Goal: Information Seeking & Learning: Learn about a topic

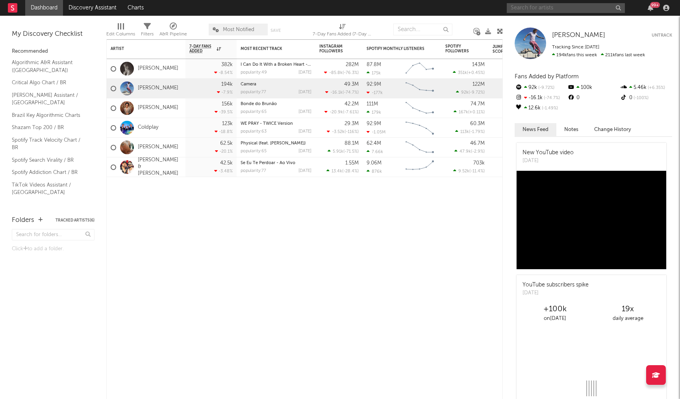
click at [552, 8] on input "text" at bounding box center [566, 8] width 118 height 10
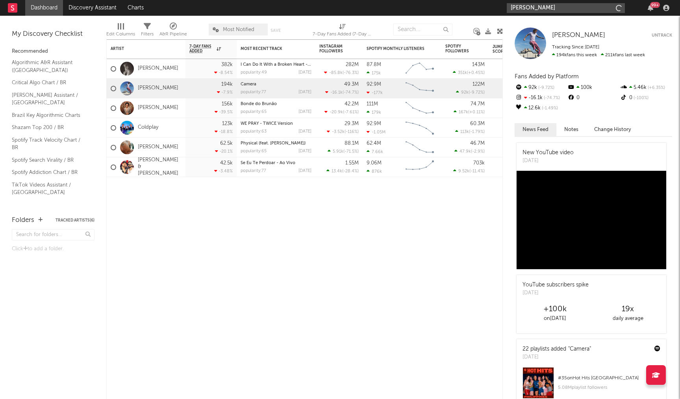
type input "[PERSON_NAME]"
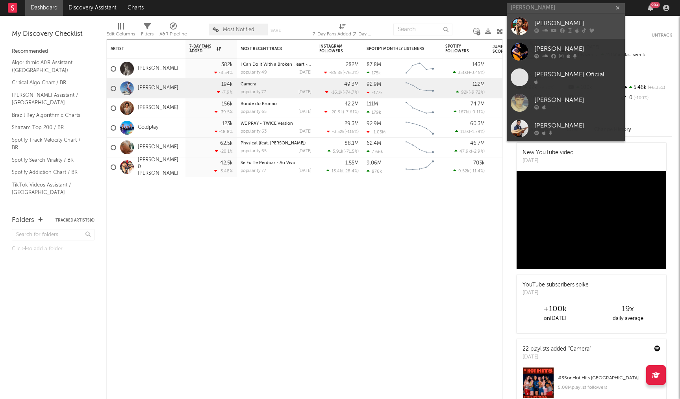
click at [545, 21] on div "[PERSON_NAME]" at bounding box center [577, 23] width 87 height 9
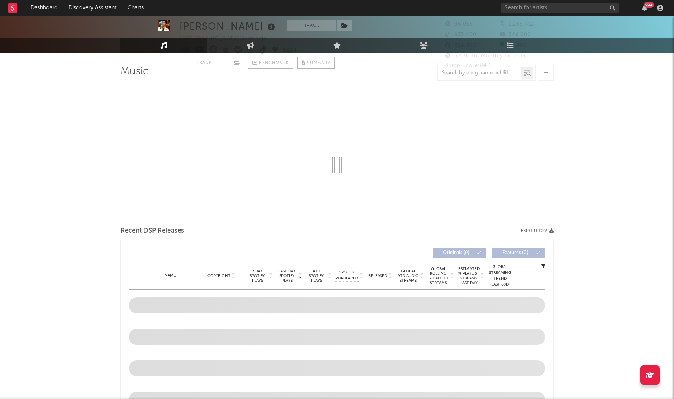
scroll to position [79, 0]
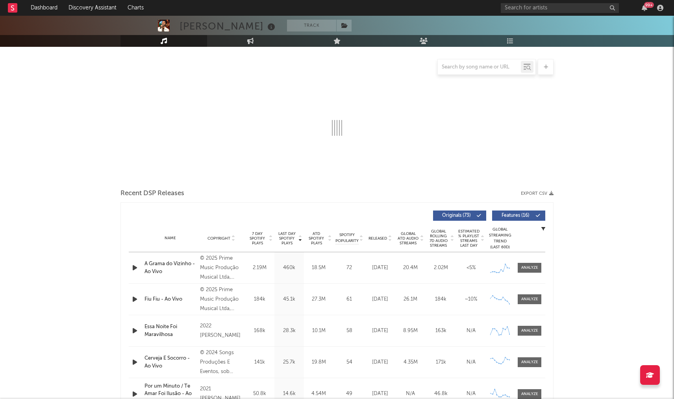
select select "6m"
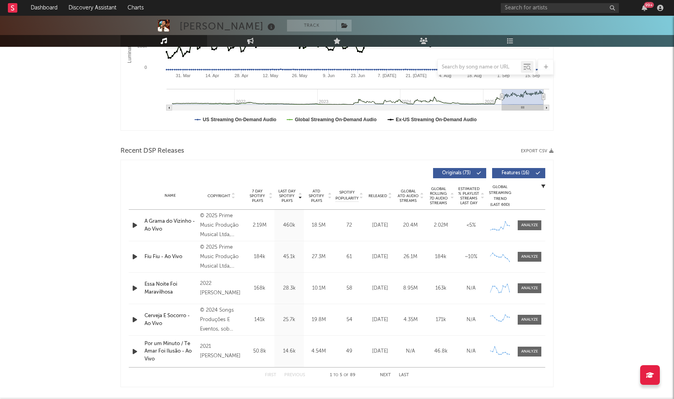
scroll to position [197, 0]
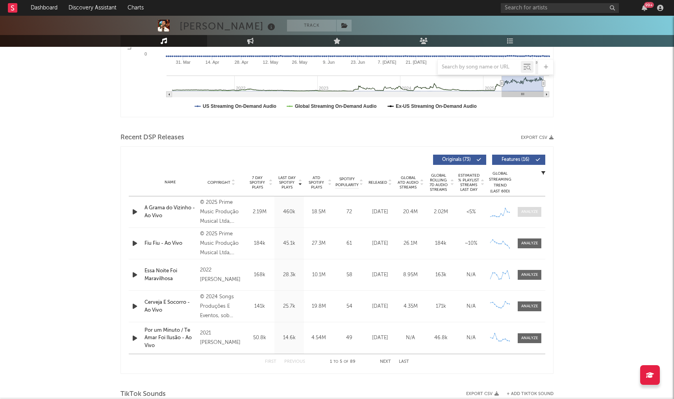
click at [534, 211] on div at bounding box center [529, 212] width 17 height 6
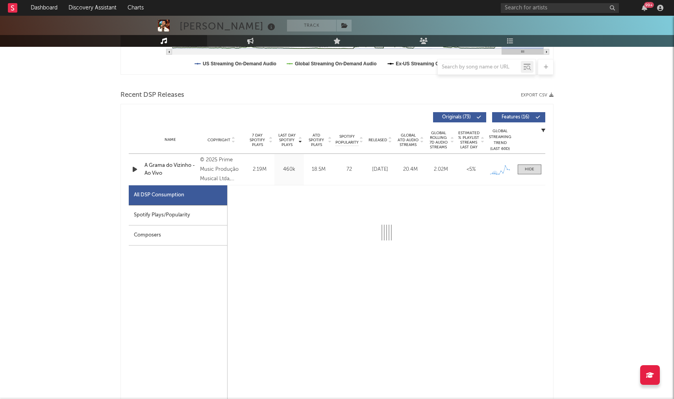
scroll to position [354, 0]
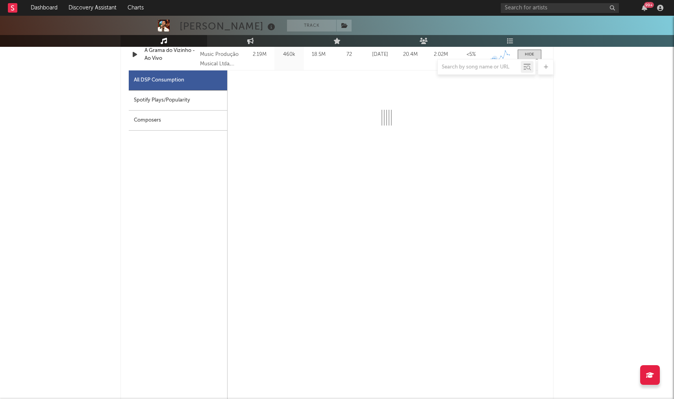
select select "1w"
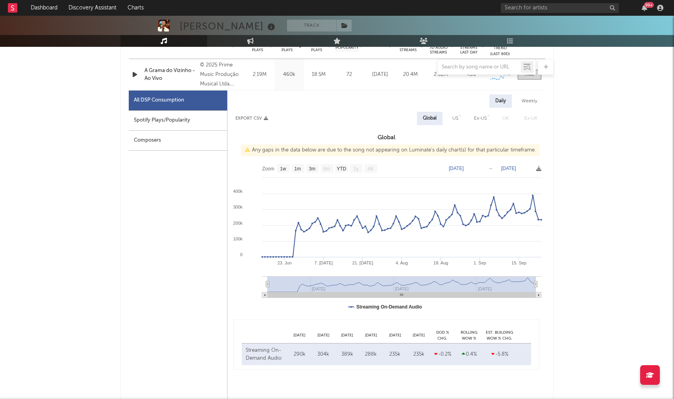
scroll to position [315, 0]
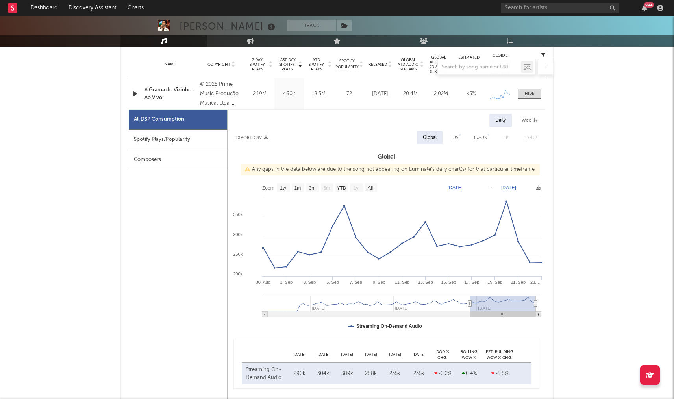
type input "[DATE]"
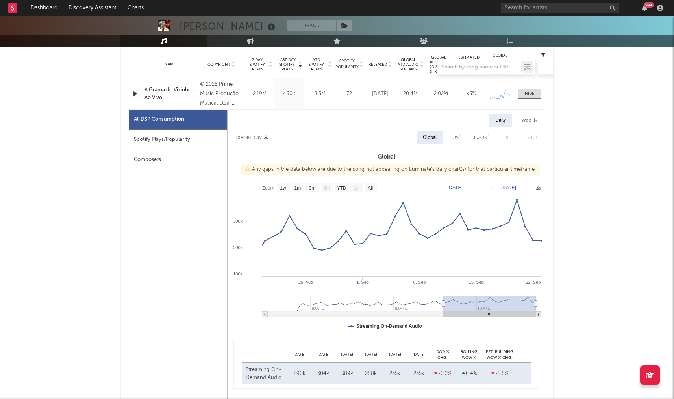
drag, startPoint x: 267, startPoint y: 302, endPoint x: 444, endPoint y: 281, distance: 177.6
click at [444, 281] on icon "Created with Highcharts 10.3.3 15. Sep [DATE]. Aug [DATE]. Sep [DATE] Aug '[DAT…" at bounding box center [387, 257] width 318 height 157
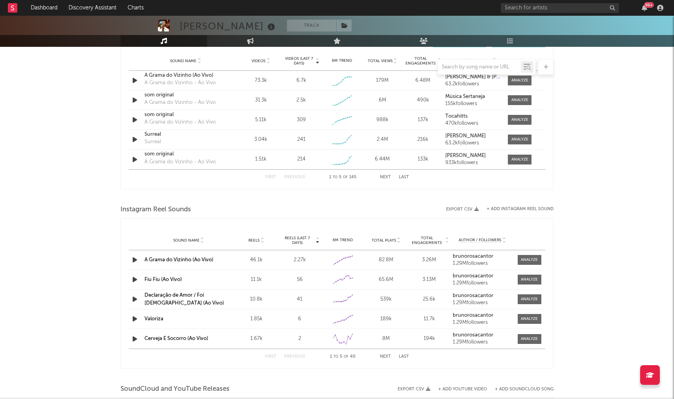
scroll to position [945, 0]
click at [535, 260] on div at bounding box center [529, 261] width 17 height 6
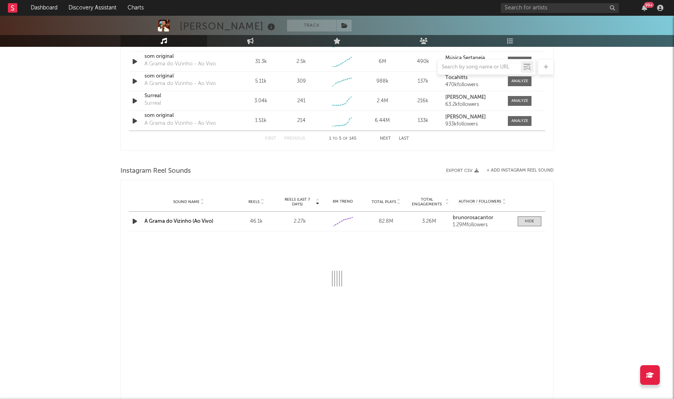
select select "1w"
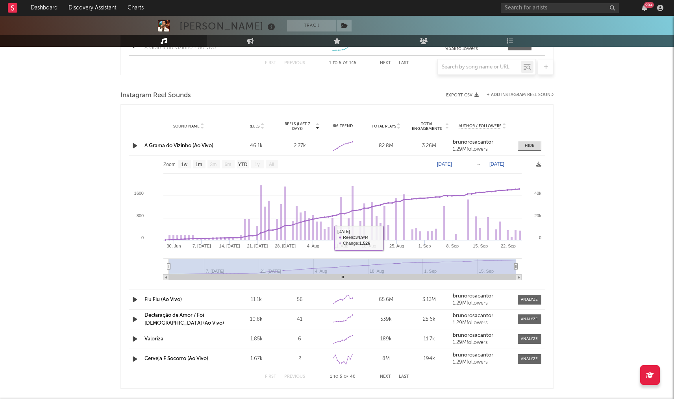
scroll to position [1063, 0]
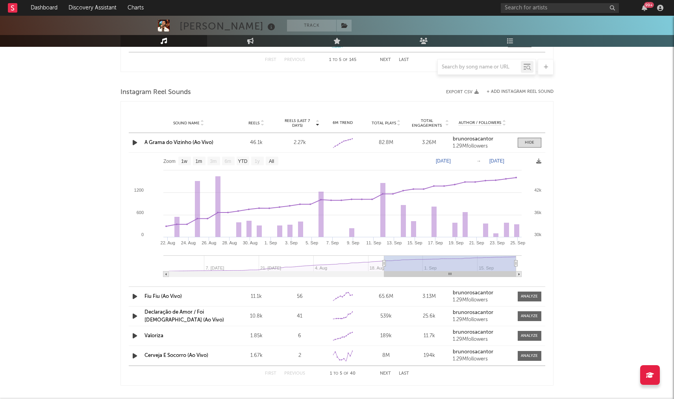
type input "[DATE]"
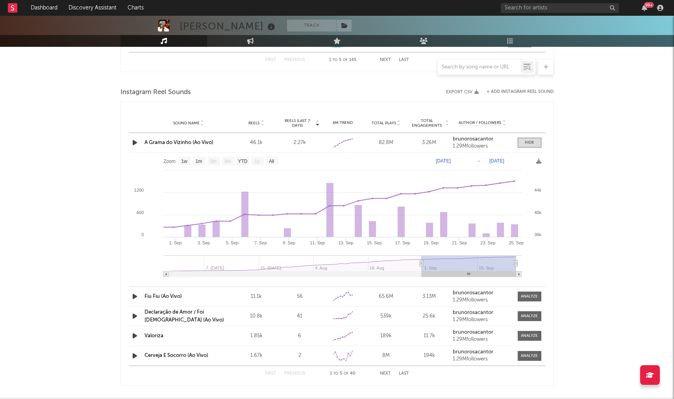
drag, startPoint x: 168, startPoint y: 264, endPoint x: 422, endPoint y: 248, distance: 254.4
click at [422, 248] on icon "Created with Highcharts 10.3.3 3. [DATE]. [DATE]. [DATE]. Sep [DATE]. Sep [DATE…" at bounding box center [337, 218] width 416 height 130
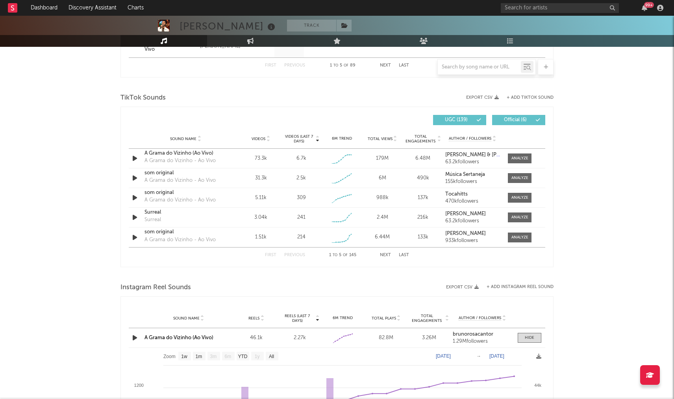
scroll to position [842, 0]
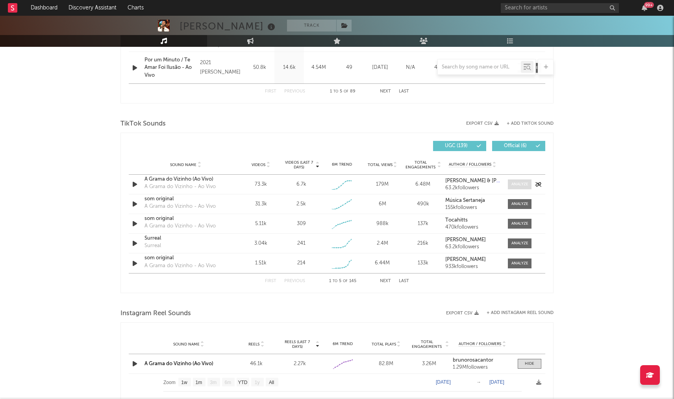
click at [520, 181] on div at bounding box center [519, 184] width 17 height 6
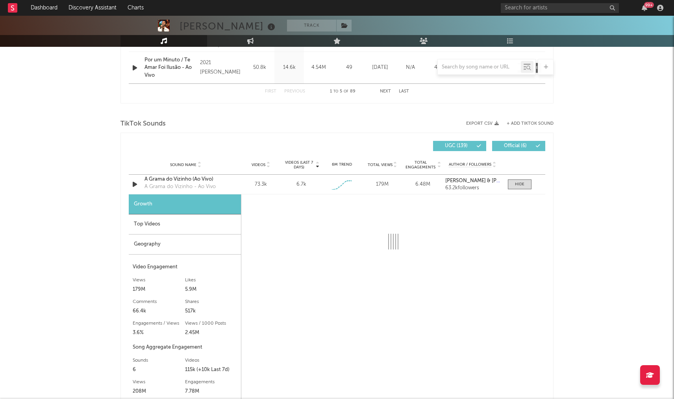
select select "1w"
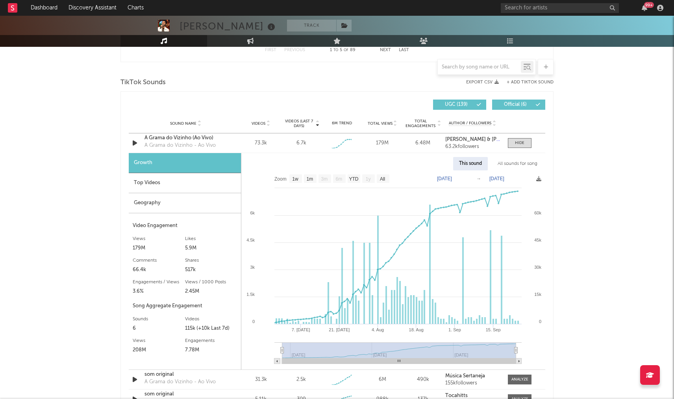
scroll to position [920, 0]
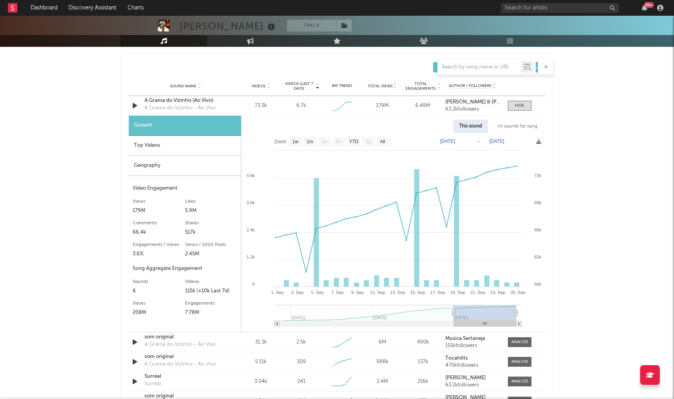
type input "[DATE]"
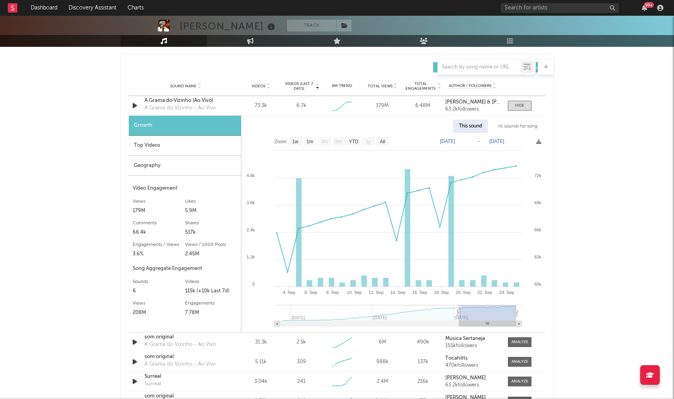
drag, startPoint x: 282, startPoint y: 311, endPoint x: 459, endPoint y: 315, distance: 176.8
click at [459, 315] on icon at bounding box center [458, 313] width 3 height 6
click at [180, 179] on div "Growth Top Videos Geography Video Engagement Views 179M Likes 5.9M Likes 5.9M C…" at bounding box center [185, 224] width 113 height 216
click at [185, 168] on div "Geography" at bounding box center [185, 166] width 112 height 20
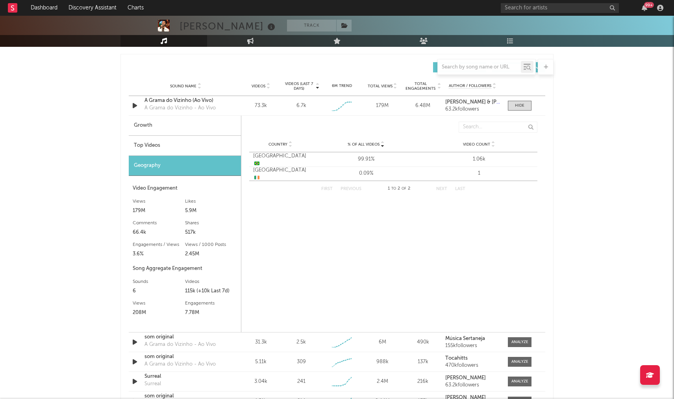
click at [199, 145] on div "Top Videos" at bounding box center [185, 146] width 112 height 20
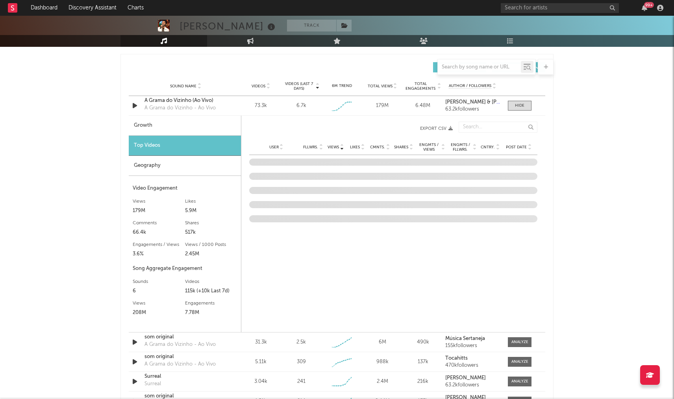
click at [202, 130] on div "Growth" at bounding box center [185, 126] width 112 height 20
select select "1w"
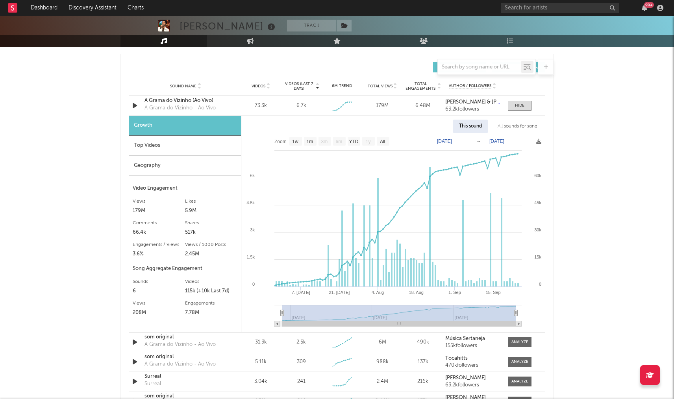
drag, startPoint x: 278, startPoint y: 311, endPoint x: 283, endPoint y: 311, distance: 4.7
click at [283, 311] on icon "Created with Highcharts 10.3.3 [DATE]. [DATE] [DATE]. Aug [DATE]. Sep [DATE] Au…" at bounding box center [393, 232] width 304 height 199
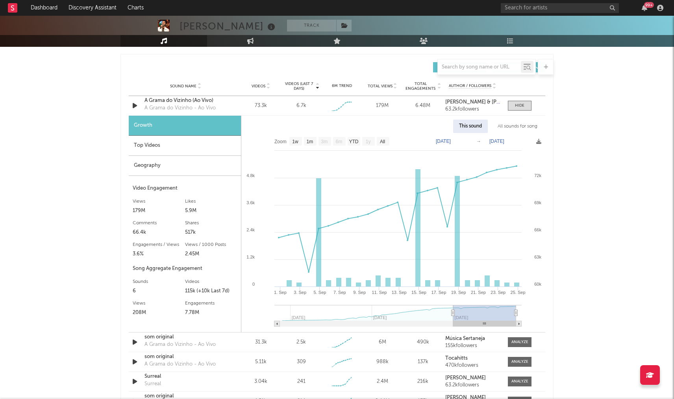
type input "[DATE]"
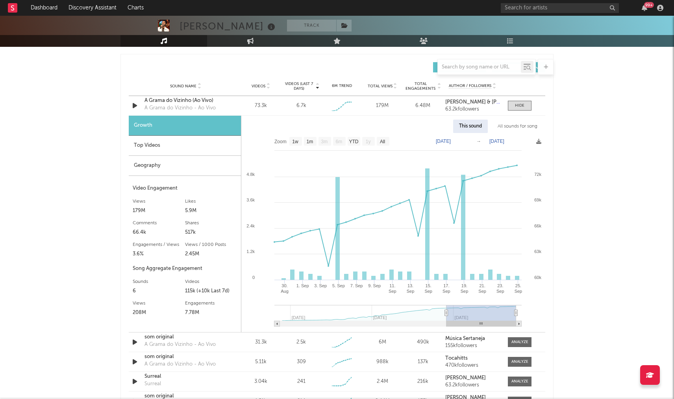
drag, startPoint x: 283, startPoint y: 311, endPoint x: 446, endPoint y: 298, distance: 163.5
click at [446, 298] on icon "Created with Highcharts 10.3.3 3. [DATE]. [DATE]. Sep [DATE]. ​ [DATE]. ​ [DATE…" at bounding box center [393, 232] width 304 height 199
click at [173, 149] on div "Top Videos" at bounding box center [185, 146] width 112 height 20
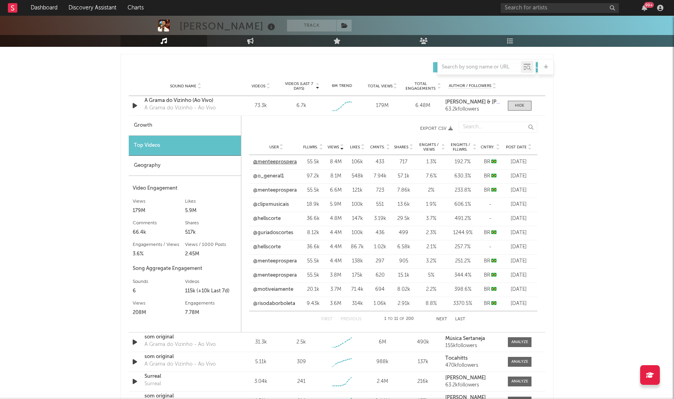
click at [284, 158] on link "@menteeprospera" at bounding box center [275, 162] width 44 height 8
click at [274, 177] on link "@o_general1" at bounding box center [268, 176] width 31 height 8
drag, startPoint x: 189, startPoint y: 289, endPoint x: 231, endPoint y: 287, distance: 41.8
click at [231, 287] on div "115k (+10k Last 7d)" at bounding box center [211, 291] width 52 height 9
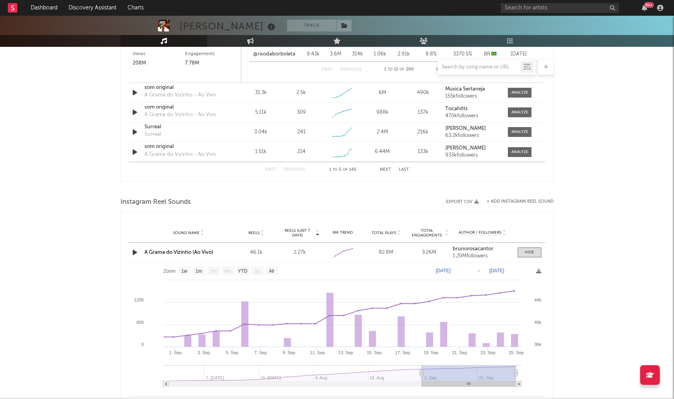
scroll to position [1275, 0]
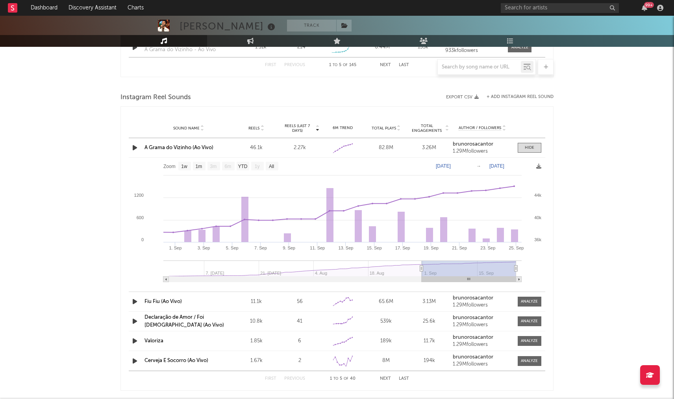
click at [138, 146] on icon "button" at bounding box center [135, 148] width 8 height 10
click at [138, 146] on icon "button" at bounding box center [134, 148] width 7 height 10
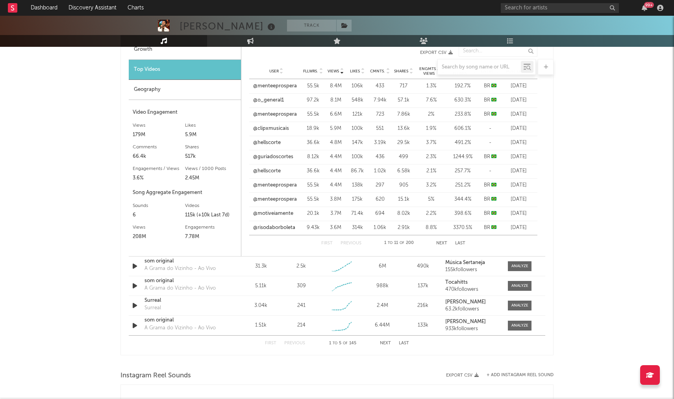
scroll to position [920, 0]
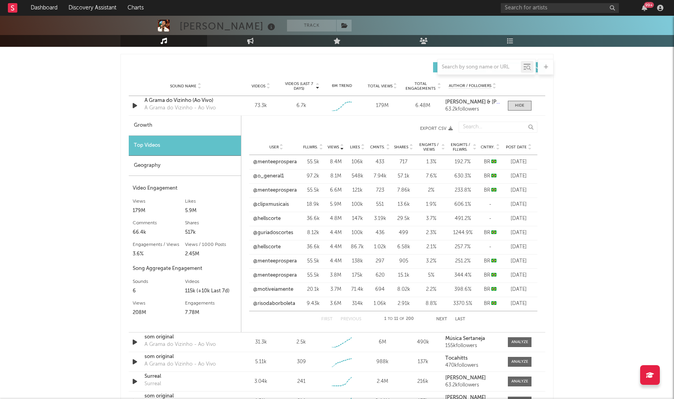
click at [183, 132] on div "Growth" at bounding box center [185, 126] width 112 height 20
select select "1w"
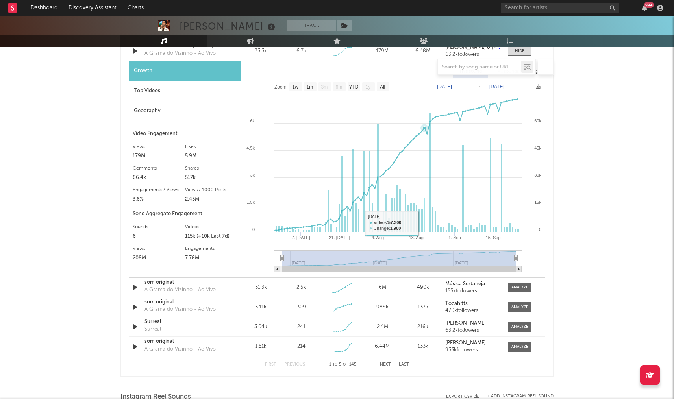
scroll to position [960, 0]
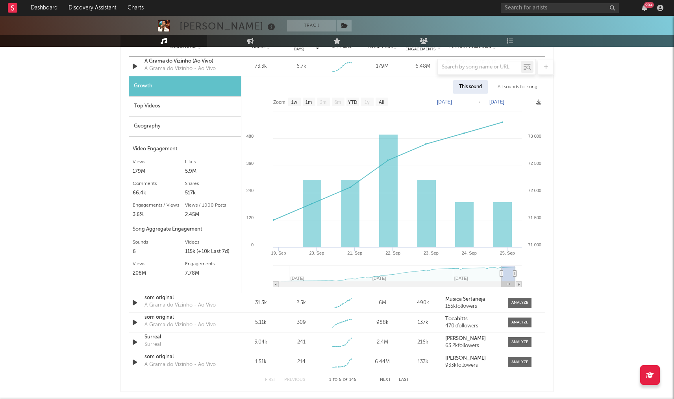
drag, startPoint x: 283, startPoint y: 272, endPoint x: 501, endPoint y: 265, distance: 218.2
click at [501, 265] on icon "Created with Highcharts 10.3.3 [DATE]. Sep [DATE]. Sep [DATE]. Sep 19. Sep [DAT…" at bounding box center [393, 193] width 304 height 199
drag, startPoint x: 501, startPoint y: 265, endPoint x: 490, endPoint y: 272, distance: 12.7
click at [490, 272] on icon "Created with Highcharts 10.3.3 [DATE]. Sep [DATE]. Sep [DATE]. Sep 19. Sep [DAT…" at bounding box center [393, 193] width 304 height 199
click at [501, 272] on icon at bounding box center [501, 274] width 3 height 6
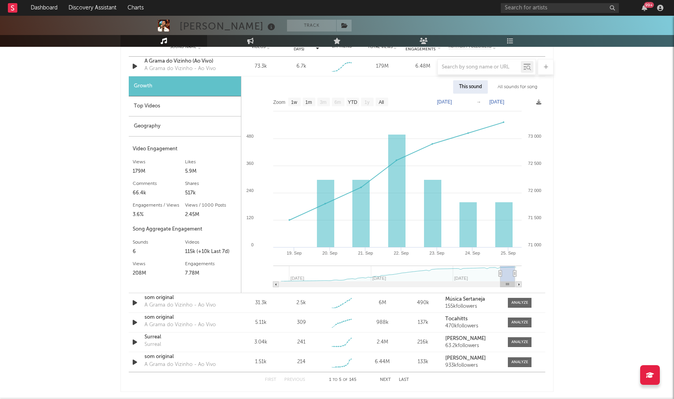
click at [500, 272] on icon at bounding box center [500, 274] width 3 height 6
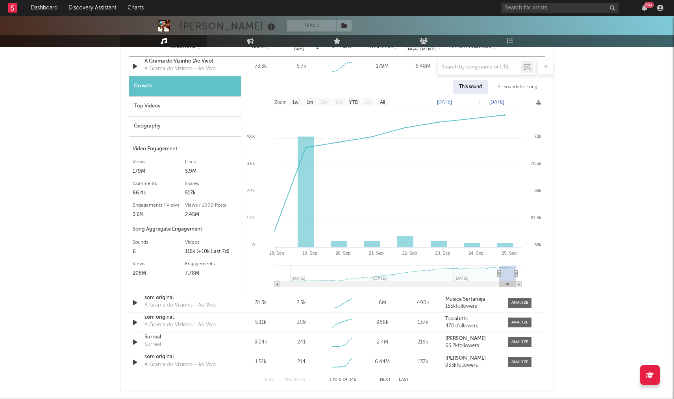
click at [499, 272] on icon at bounding box center [499, 274] width 3 height 6
click at [309, 239] on rect at bounding box center [306, 192] width 16 height 111
type input "[DATE]"
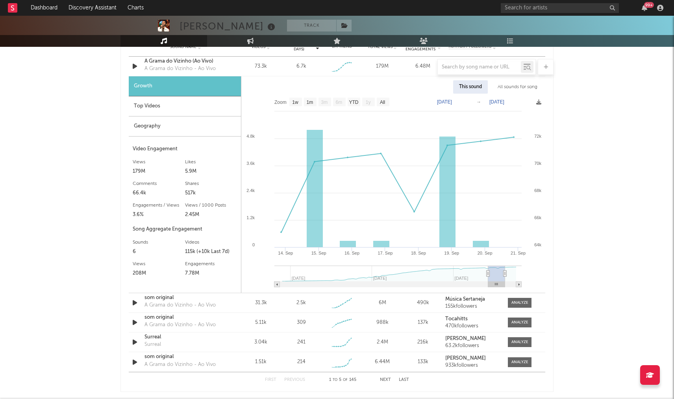
drag, startPoint x: 495, startPoint y: 276, endPoint x: 490, endPoint y: 276, distance: 4.3
click at [490, 276] on g at bounding box center [397, 277] width 247 height 22
click at [490, 276] on rect at bounding box center [496, 274] width 17 height 16
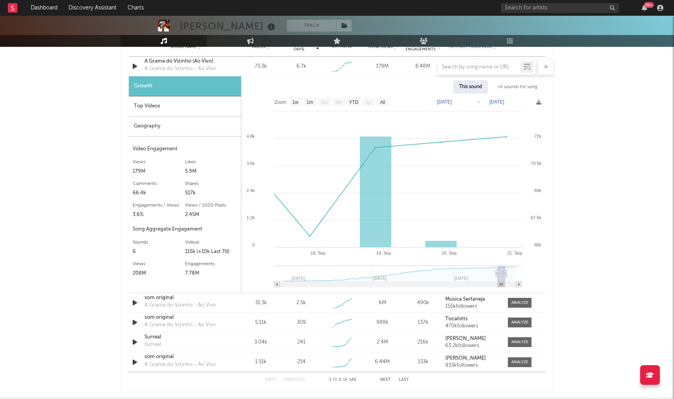
type input "[DATE]"
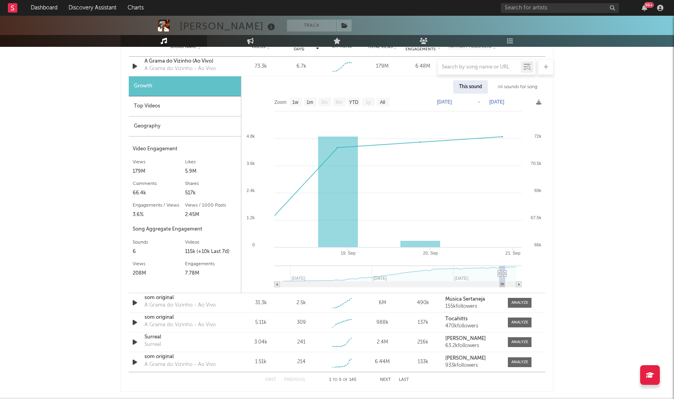
drag, startPoint x: 489, startPoint y: 275, endPoint x: 507, endPoint y: 276, distance: 17.8
click at [507, 276] on g at bounding box center [397, 277] width 247 height 22
type input "[DATE]"
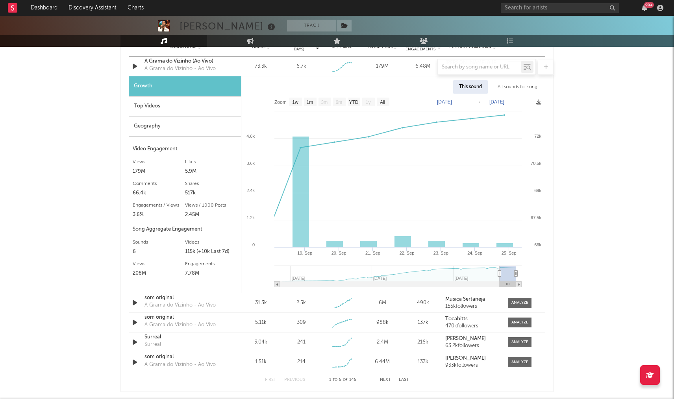
drag, startPoint x: 505, startPoint y: 275, endPoint x: 527, endPoint y: 274, distance: 22.1
click at [527, 274] on icon "Created with Highcharts 10.3.3 [DATE]. Sep [DATE]. Sep [DATE]. Sep 25. Sep [DAT…" at bounding box center [393, 193] width 304 height 199
drag, startPoint x: 502, startPoint y: 274, endPoint x: 507, endPoint y: 273, distance: 4.8
click at [507, 273] on rect at bounding box center [508, 274] width 17 height 16
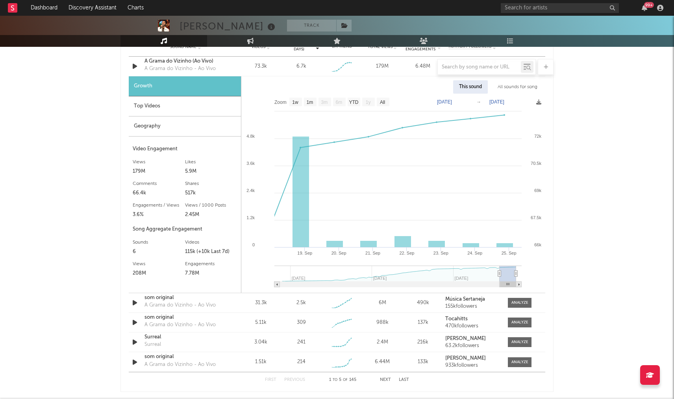
type input "[DATE]"
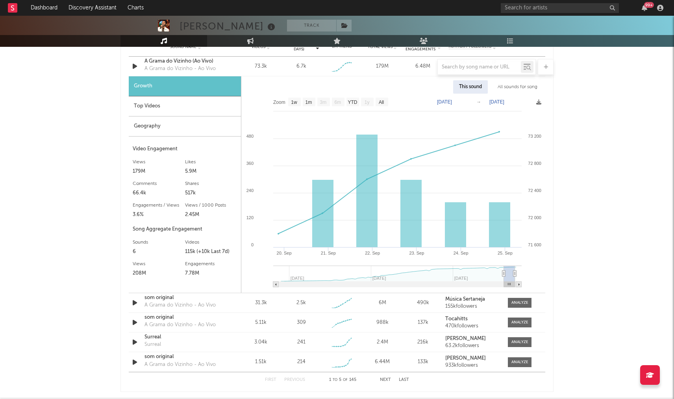
click at [504, 274] on icon at bounding box center [503, 274] width 3 height 6
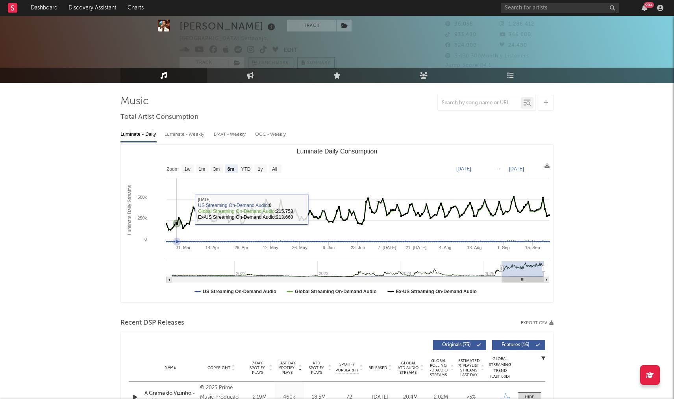
scroll to position [0, 0]
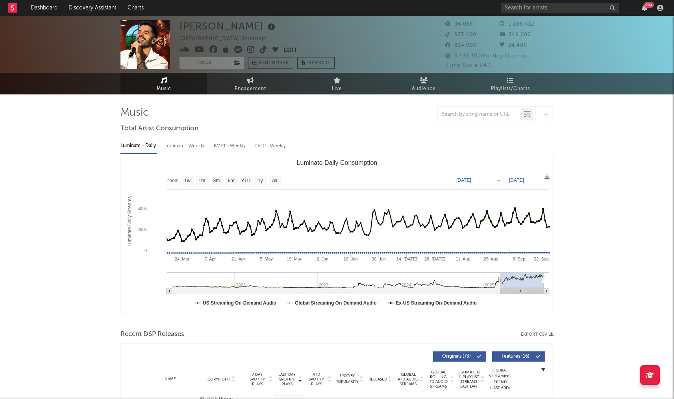
type input "[DATE]"
select select "6m"
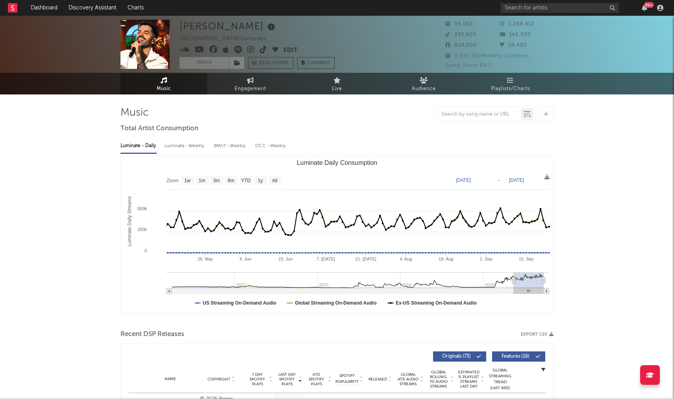
type input "[DATE]"
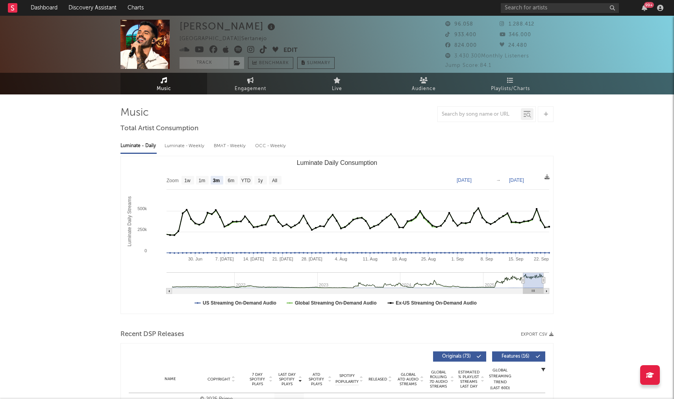
select select "3m"
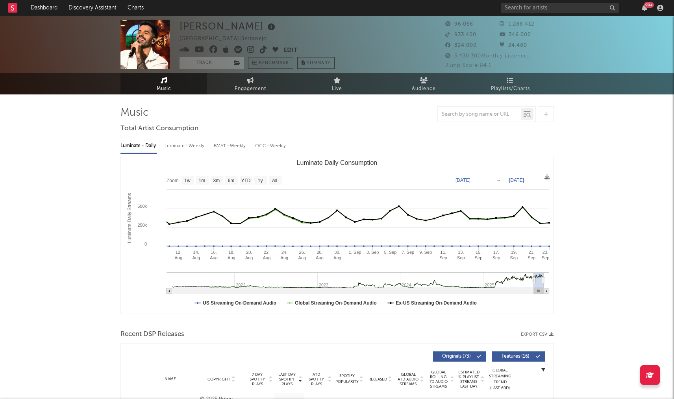
type input "[DATE]"
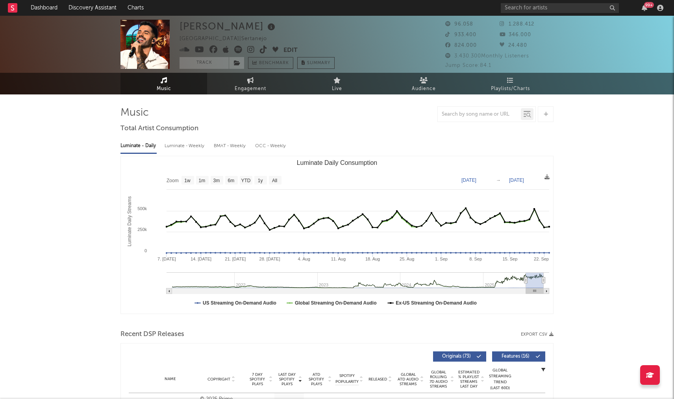
select select "3m"
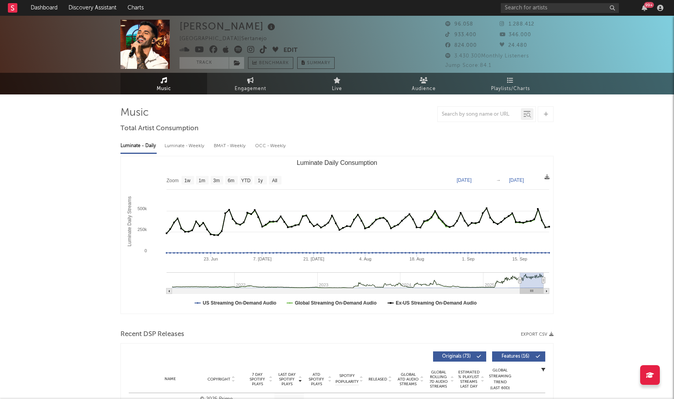
type input "[DATE]"
select select "3m"
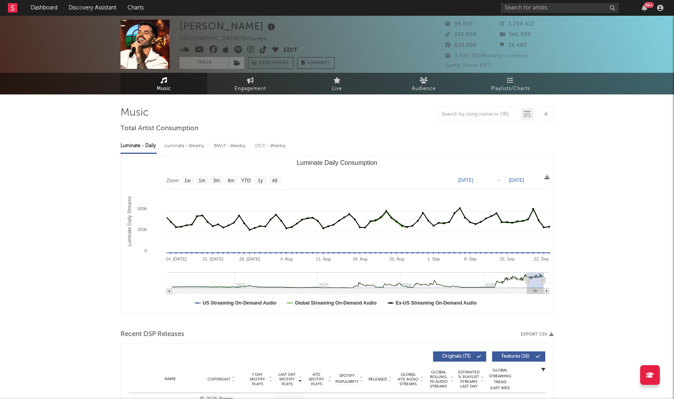
type input "[DATE]"
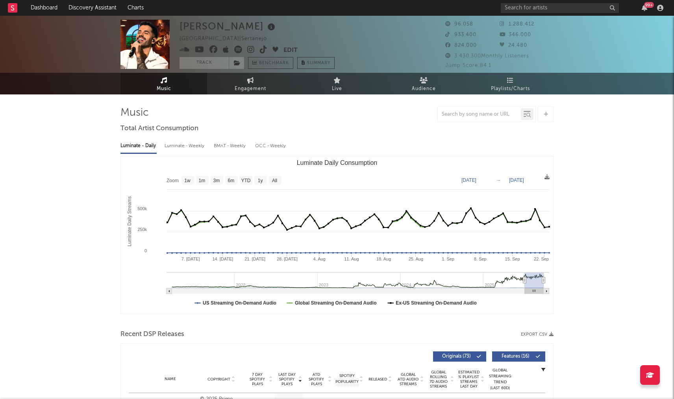
drag, startPoint x: 500, startPoint y: 280, endPoint x: 525, endPoint y: 270, distance: 26.3
click at [525, 270] on icon "Created with Highcharts 10.3.3 Luminate Daily Streams Luminate Daily Consumptio…" at bounding box center [337, 234] width 432 height 157
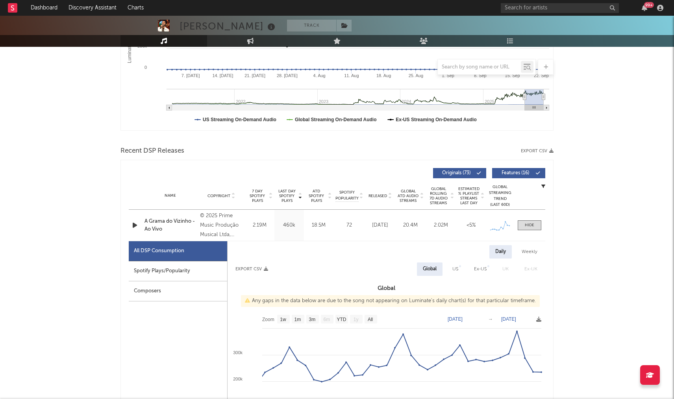
scroll to position [197, 0]
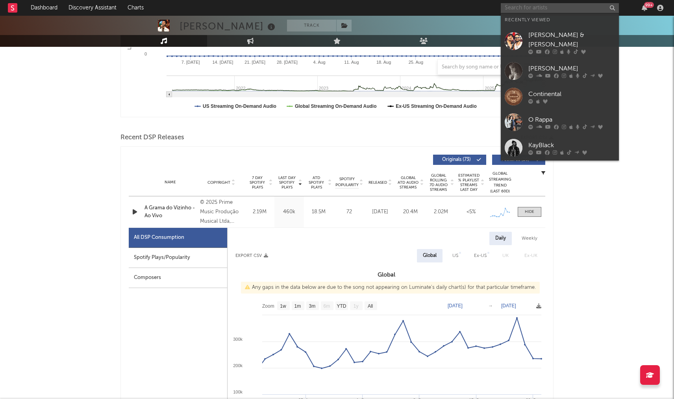
click at [593, 7] on input "text" at bounding box center [560, 8] width 118 height 10
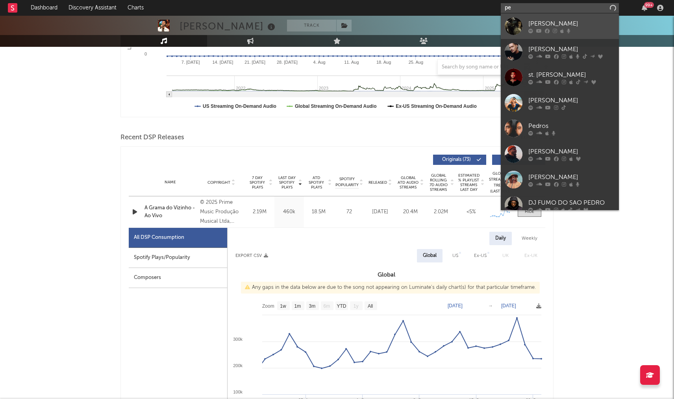
type input "p"
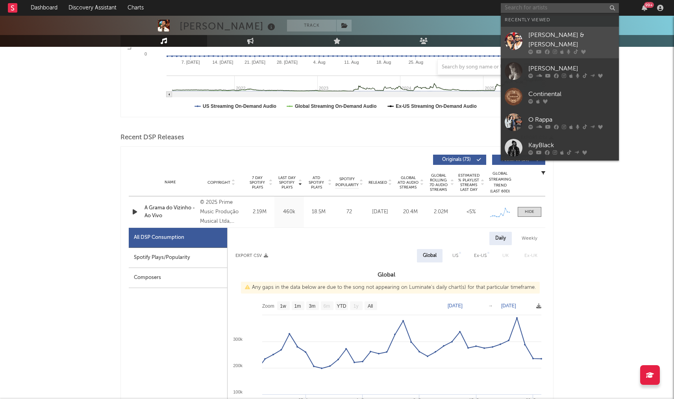
type input "c"
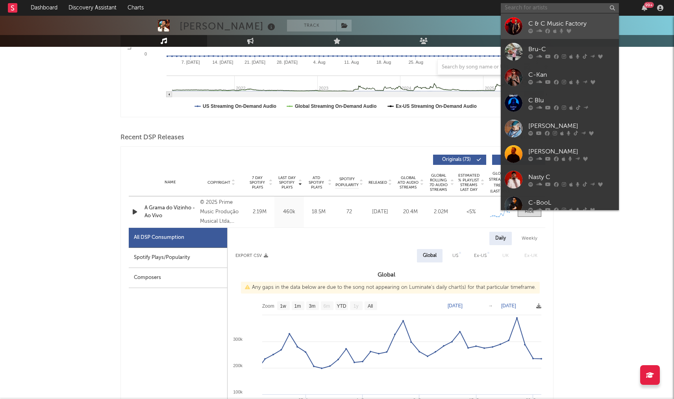
type input "[URL][DOMAIN_NAME]"
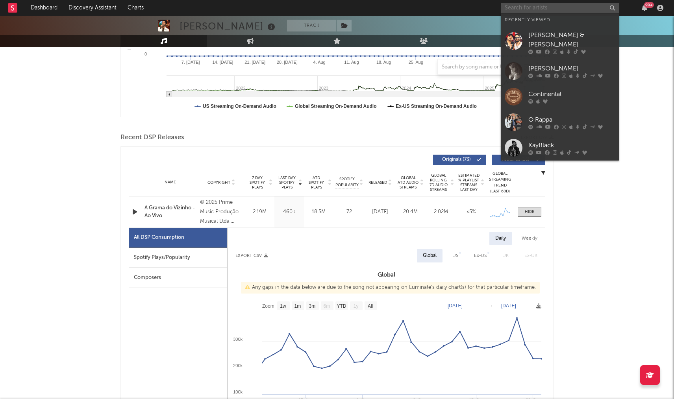
type input "c"
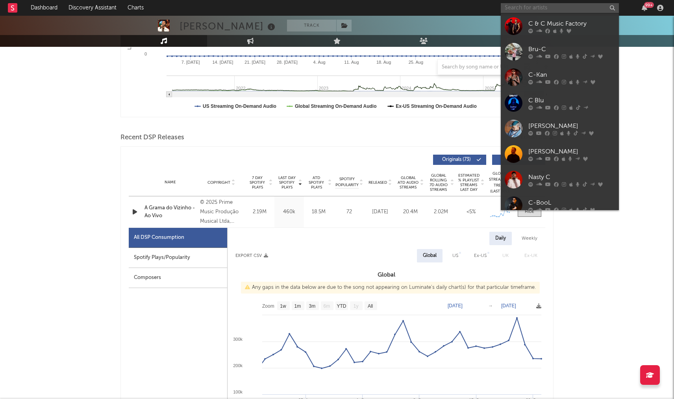
type input "c"
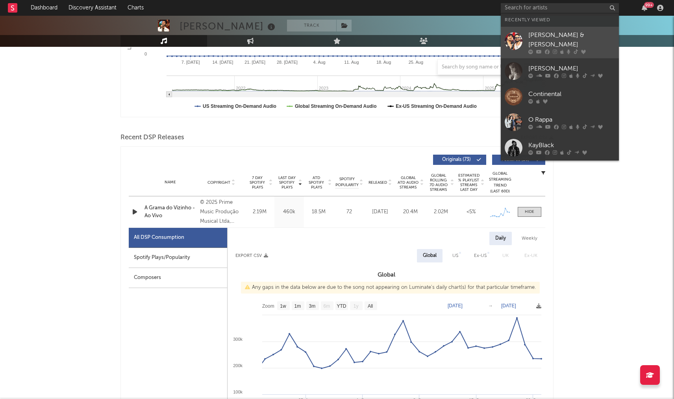
click at [565, 36] on div "[PERSON_NAME] & [PERSON_NAME]" at bounding box center [571, 40] width 87 height 19
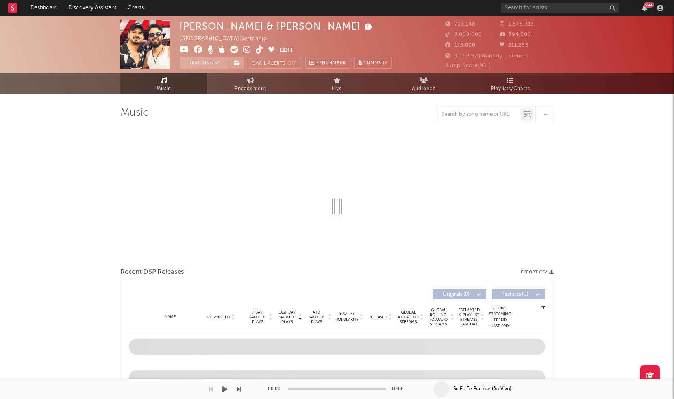
select select "6m"
